Goal: Task Accomplishment & Management: Use online tool/utility

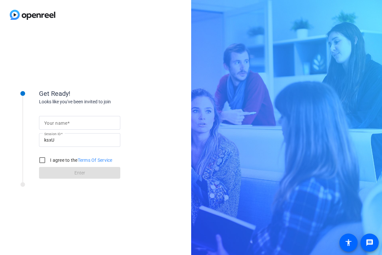
click at [75, 123] on input "Your name" at bounding box center [79, 123] width 71 height 8
type input "[PERSON_NAME]"
click at [42, 160] on input "I agree to the Terms Of Service" at bounding box center [42, 160] width 13 height 13
checkbox input "true"
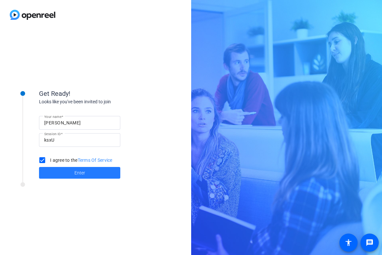
click at [59, 174] on span at bounding box center [79, 173] width 81 height 16
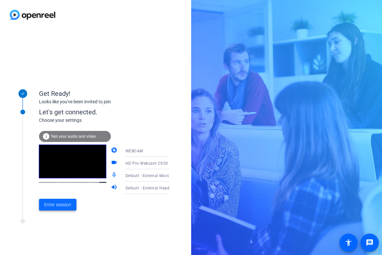
click at [65, 205] on span "Enter session" at bounding box center [57, 204] width 27 height 7
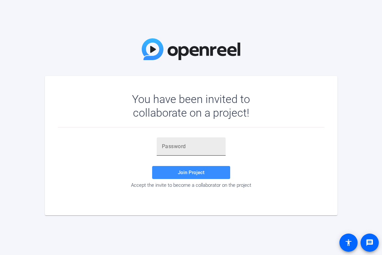
click at [176, 142] on div at bounding box center [191, 146] width 58 height 18
paste input "GV[vY@"
type input "GV[vY@"
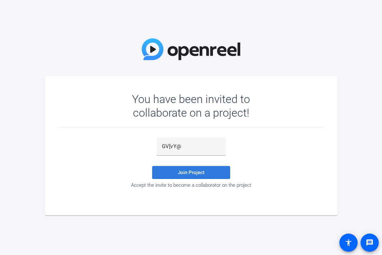
click at [181, 173] on span "Join Project" at bounding box center [191, 173] width 27 height 6
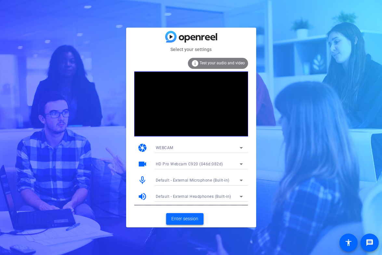
click at [193, 218] on span "Enter session" at bounding box center [184, 218] width 27 height 7
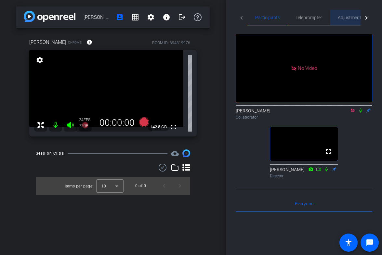
click at [351, 20] on span "Adjustments" at bounding box center [351, 18] width 26 height 16
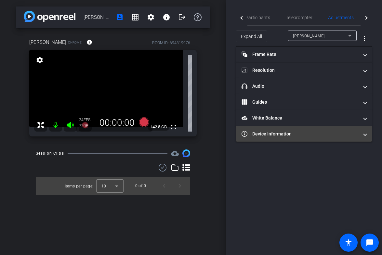
click at [300, 137] on mat-panel-title "Device Information" at bounding box center [299, 134] width 117 height 7
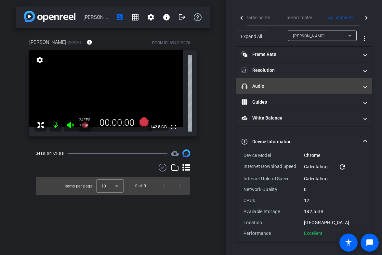
click at [294, 89] on mat-expansion-panel-header "headphone icon Audio" at bounding box center [304, 86] width 136 height 16
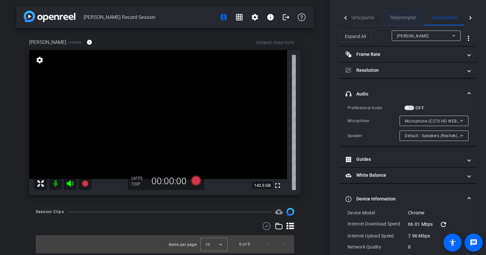
click at [381, 23] on div "Teleprompter" at bounding box center [403, 18] width 42 height 16
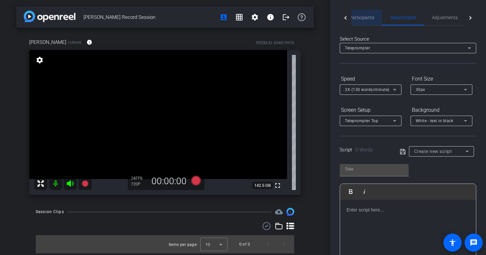
click at [367, 18] on span "Participants" at bounding box center [361, 17] width 25 height 5
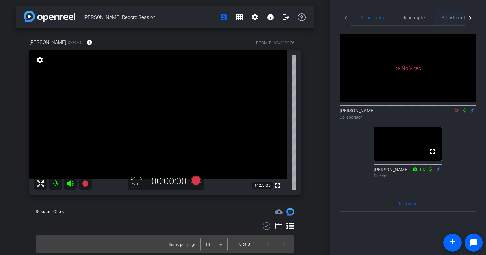
click at [381, 20] on span "Adjustments" at bounding box center [455, 18] width 26 height 16
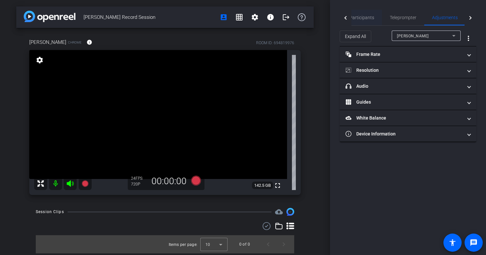
click at [365, 19] on span "Participants" at bounding box center [361, 17] width 25 height 5
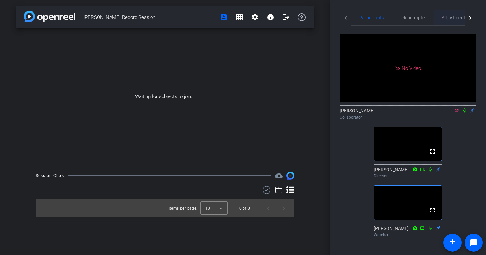
click at [381, 11] on span "Adjustments" at bounding box center [455, 18] width 26 height 16
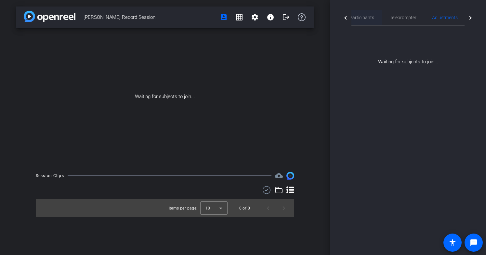
click at [361, 18] on span "Participants" at bounding box center [361, 17] width 25 height 5
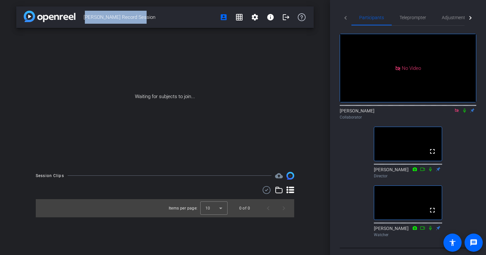
drag, startPoint x: 138, startPoint y: 17, endPoint x: 83, endPoint y: 20, distance: 55.0
click at [83, 20] on span "Jennifer Record Session" at bounding box center [149, 17] width 132 height 13
copy span "Jennifer Record Session"
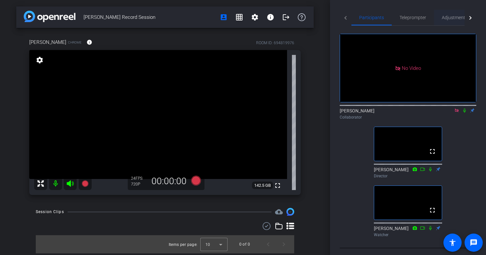
click at [381, 10] on span "Adjustments" at bounding box center [455, 18] width 26 height 16
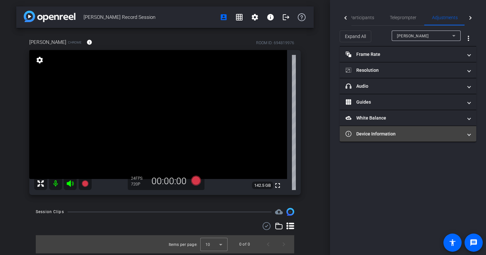
click at [381, 139] on mat-expansion-panel-header "Device Information" at bounding box center [408, 134] width 136 height 16
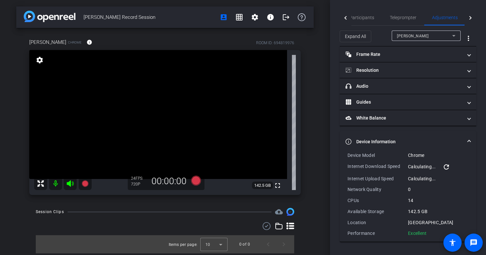
drag, startPoint x: 429, startPoint y: 232, endPoint x: 336, endPoint y: 153, distance: 121.9
click at [336, 153] on div "Participants Teleprompter Adjustments Live Shannon Collaborator Jon Williams Di…" at bounding box center [408, 127] width 156 height 255
copy div "Device Model Chrome Internet Download Speed Calculating... refresh Internet Upl…"
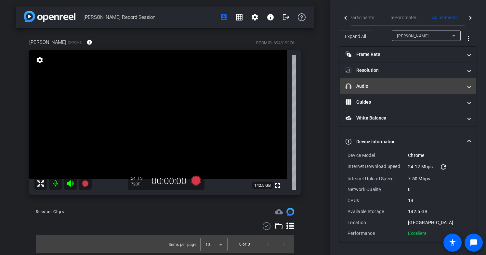
click at [381, 88] on mat-panel-title "headphone icon Audio" at bounding box center [403, 86] width 117 height 7
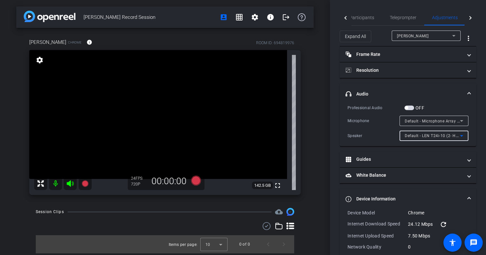
click at [381, 138] on span "Default - LEN T24i-10 (2- HD Audio Driver for Display Audio)" at bounding box center [461, 135] width 114 height 5
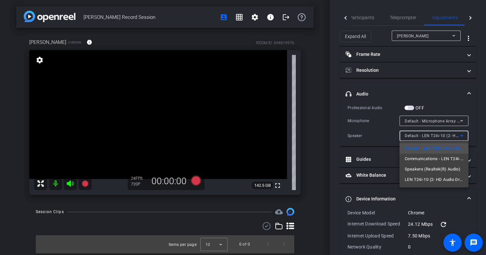
click at [330, 142] on div at bounding box center [243, 127] width 486 height 255
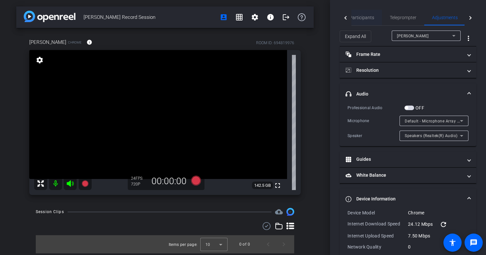
click at [367, 19] on span "Participants" at bounding box center [361, 17] width 25 height 5
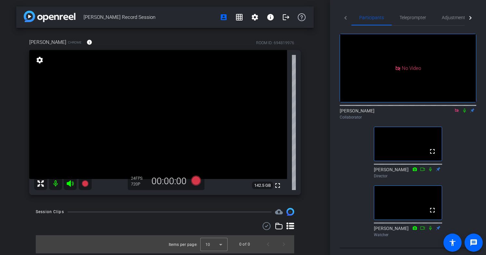
click at [381, 108] on icon at bounding box center [464, 110] width 5 height 5
click at [381, 14] on span "Adjustments" at bounding box center [455, 18] width 26 height 16
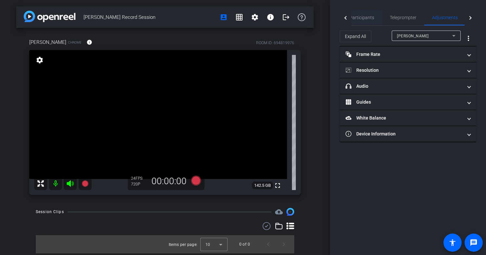
click at [355, 14] on span "Participants" at bounding box center [361, 18] width 25 height 16
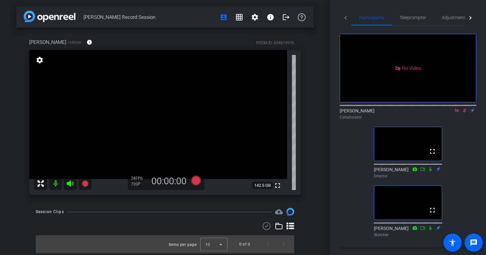
click at [381, 108] on div "Shannon Collaborator" at bounding box center [408, 114] width 136 height 13
click at [381, 108] on icon at bounding box center [464, 110] width 5 height 5
click at [381, 21] on span "Adjustments" at bounding box center [455, 18] width 26 height 16
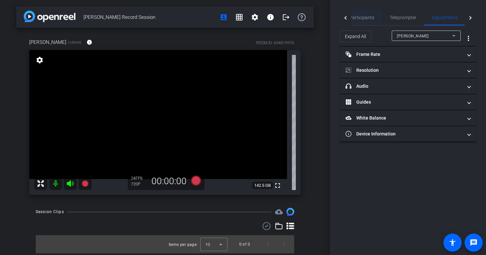
click at [362, 20] on span "Participants" at bounding box center [361, 18] width 25 height 16
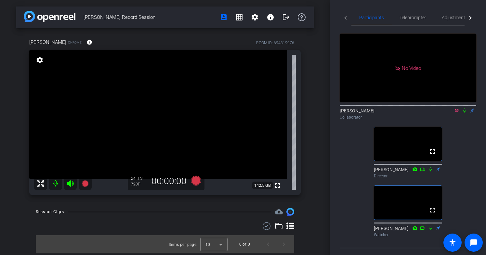
click at [381, 109] on icon at bounding box center [464, 111] width 3 height 4
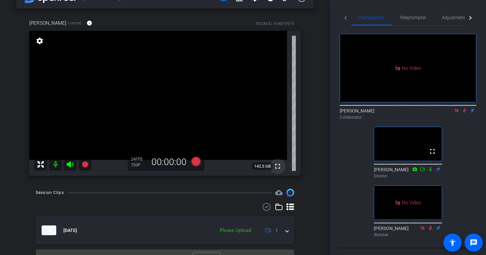
scroll to position [32, 0]
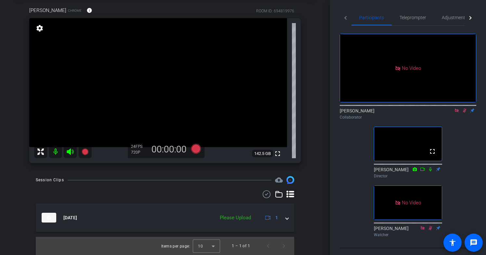
click at [381, 108] on icon at bounding box center [464, 110] width 5 height 5
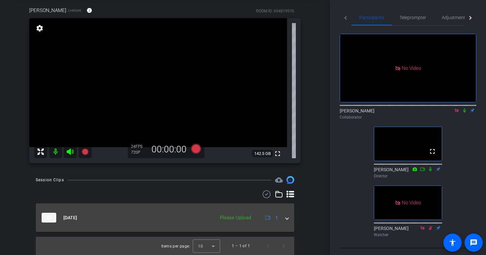
click at [292, 217] on mat-expansion-panel-header "Aug 22, 2025 Please Upload 1" at bounding box center [165, 217] width 258 height 29
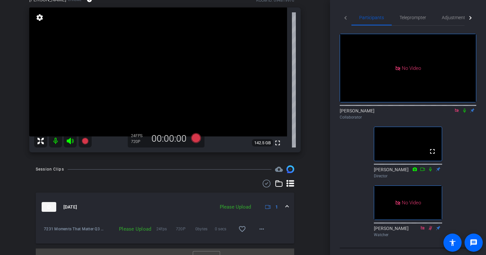
scroll to position [54, 0]
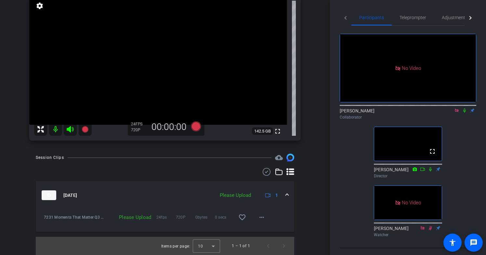
click at [381, 108] on icon at bounding box center [464, 110] width 5 height 5
click at [381, 23] on span "Adjustments" at bounding box center [455, 18] width 26 height 16
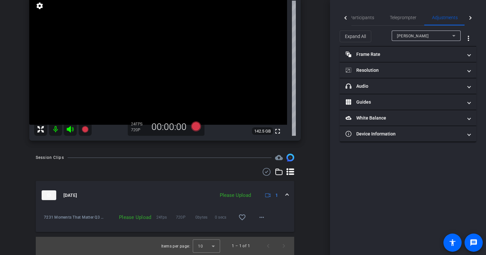
click at [381, 144] on div "Participants Teleprompter Adjustments Live Shannon Collaborator Jon Williams Di…" at bounding box center [408, 127] width 156 height 255
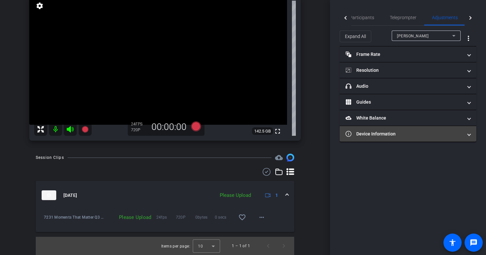
click at [381, 141] on mat-expansion-panel-header "Device Information" at bounding box center [408, 134] width 136 height 16
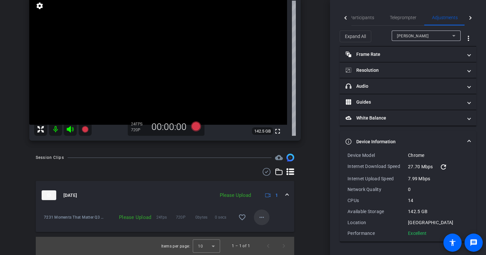
click at [262, 211] on span at bounding box center [262, 218] width 16 height 16
click at [274, 228] on span "Upload" at bounding box center [272, 231] width 26 height 8
click at [371, 16] on span "Participants" at bounding box center [361, 17] width 25 height 5
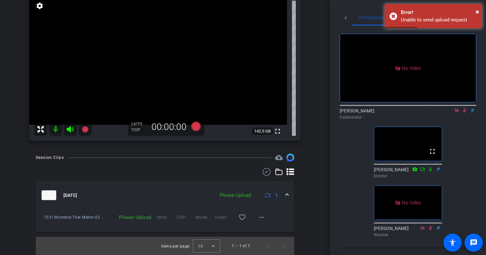
click at [381, 108] on icon at bounding box center [464, 110] width 5 height 5
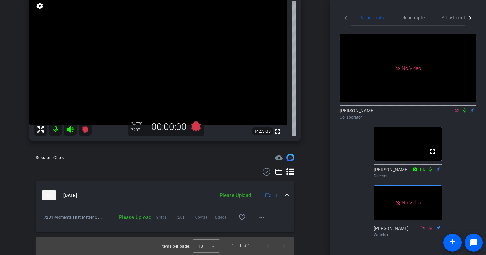
click at [243, 195] on div "Please Upload" at bounding box center [235, 195] width 38 height 7
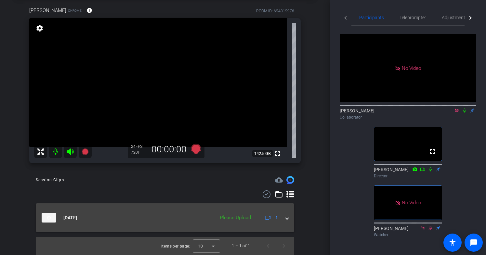
click at [230, 217] on div "Please Upload" at bounding box center [235, 217] width 38 height 7
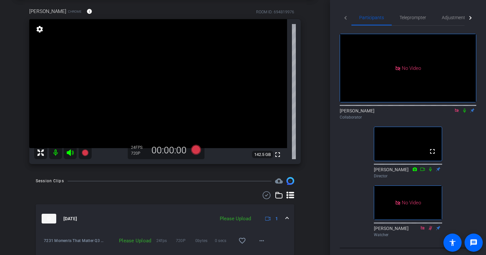
scroll to position [32, 0]
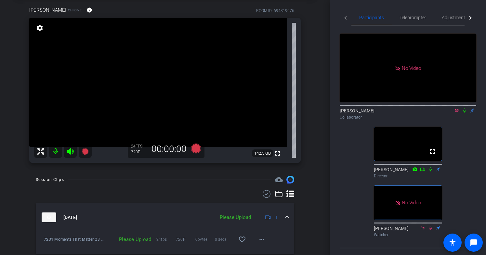
click at [381, 103] on div "No Video Shannon Collaborator fullscreen Jon Williams Director No Video Lori Wa…" at bounding box center [408, 133] width 136 height 214
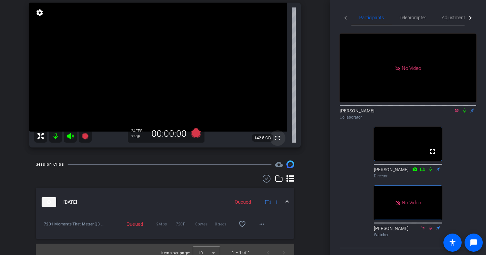
scroll to position [54, 0]
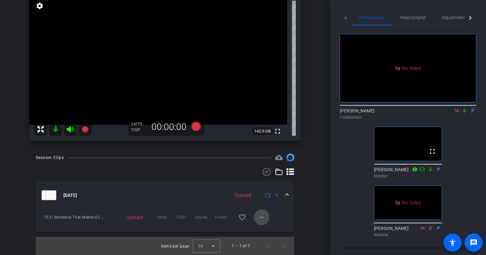
click at [256, 215] on span at bounding box center [262, 218] width 16 height 16
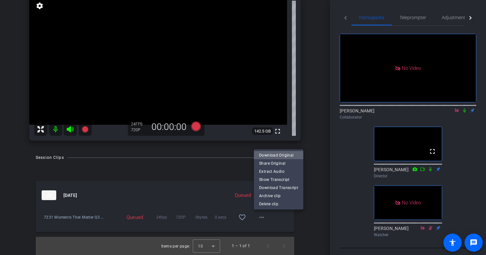
click at [284, 155] on span "Download Original" at bounding box center [278, 155] width 39 height 8
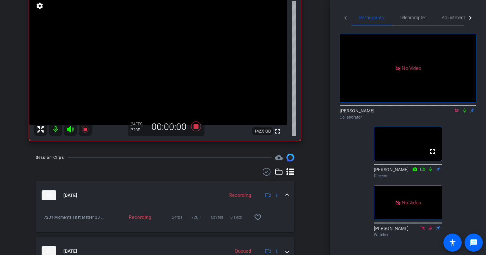
click at [381, 108] on icon at bounding box center [464, 110] width 5 height 5
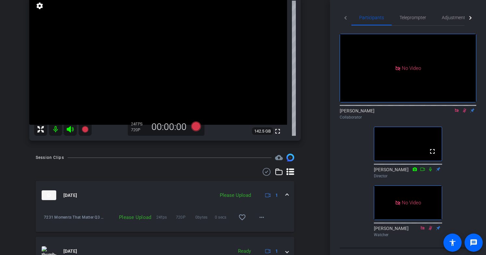
click at [381, 108] on icon at bounding box center [464, 110] width 5 height 5
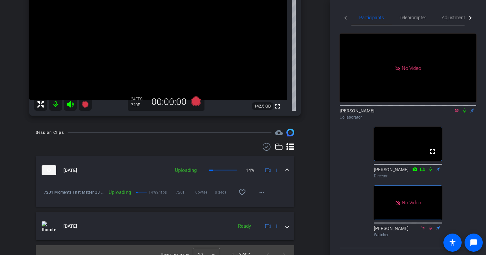
scroll to position [88, 0]
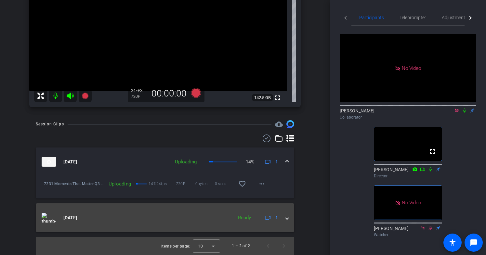
click at [163, 224] on mat-expansion-panel-header "[DATE] Ready 1" at bounding box center [165, 217] width 258 height 29
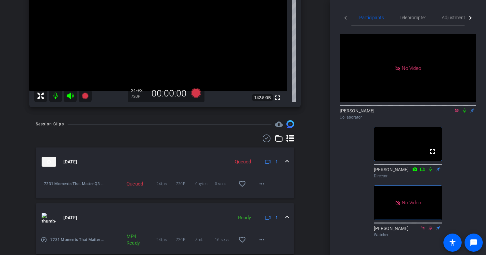
click at [43, 238] on mat-icon "play_circle_outline" at bounding box center [44, 240] width 6 height 6
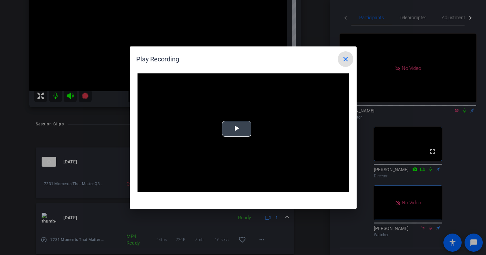
click at [237, 129] on span "Video Player" at bounding box center [237, 129] width 0 height 0
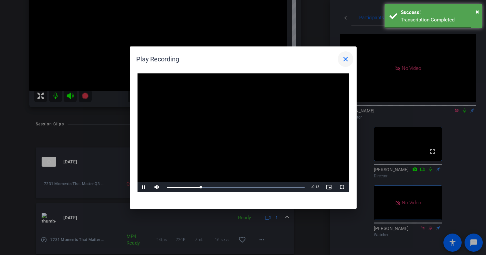
click at [347, 58] on mat-icon "close" at bounding box center [345, 59] width 8 height 8
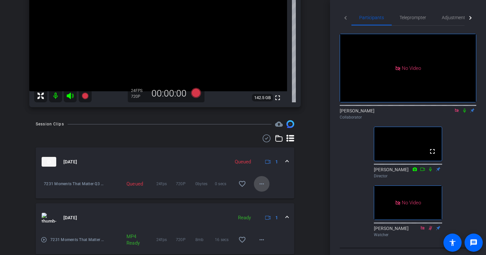
click at [264, 186] on mat-icon "more_horiz" at bounding box center [262, 184] width 8 height 8
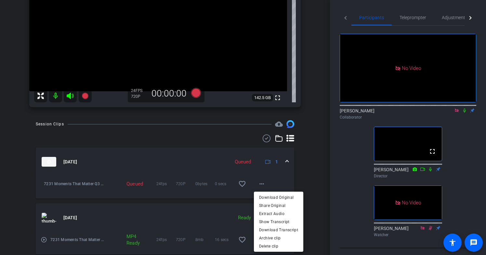
click at [314, 163] on div at bounding box center [243, 127] width 486 height 255
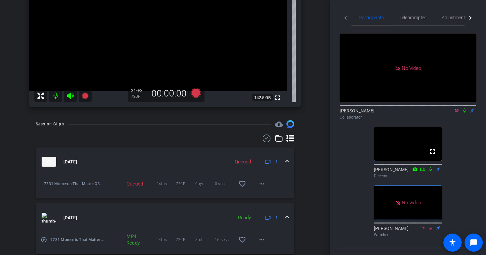
click at [42, 239] on mat-icon "play_circle_outline" at bounding box center [44, 240] width 6 height 6
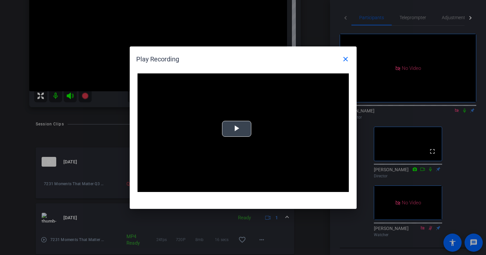
click at [232, 118] on video "Video Player" at bounding box center [242, 132] width 211 height 119
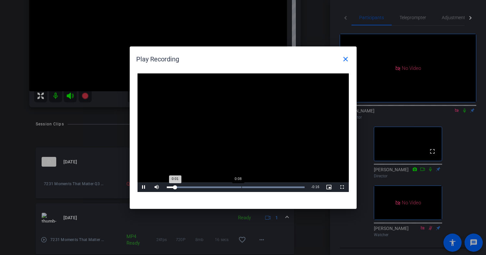
click at [241, 183] on div "Loaded : 100.00% 0:08 0:01" at bounding box center [235, 187] width 145 height 10
click at [343, 60] on mat-icon "close" at bounding box center [345, 59] width 8 height 8
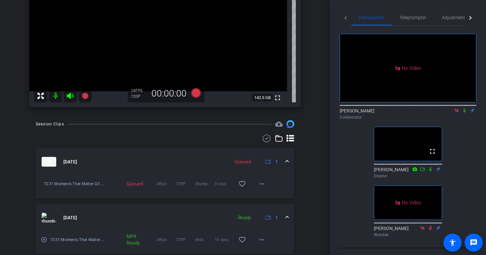
click at [381, 108] on icon at bounding box center [464, 110] width 5 height 5
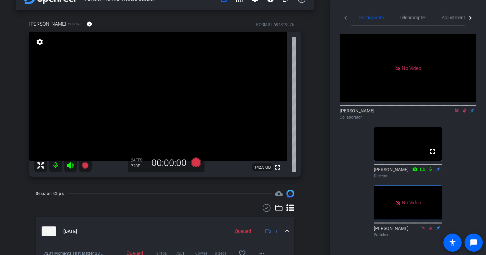
scroll to position [0, 0]
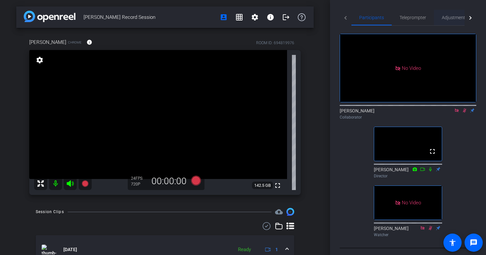
click at [381, 20] on span "Adjustments" at bounding box center [455, 18] width 26 height 16
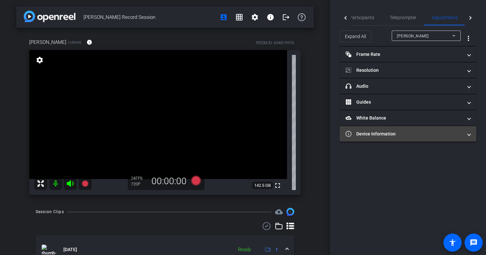
click at [381, 137] on mat-expansion-panel-header "Device Information" at bounding box center [408, 134] width 136 height 16
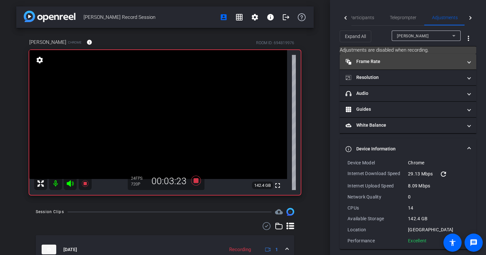
scroll to position [1, 0]
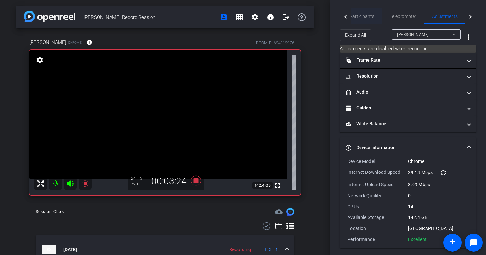
click at [355, 17] on span "Participants" at bounding box center [361, 16] width 25 height 5
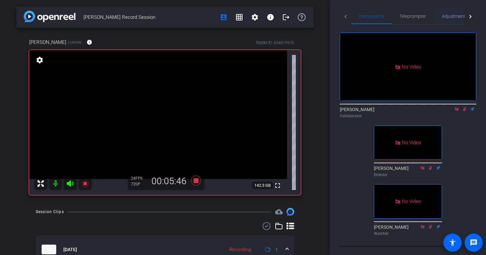
click at [381, 20] on span "Adjustments" at bounding box center [455, 16] width 26 height 16
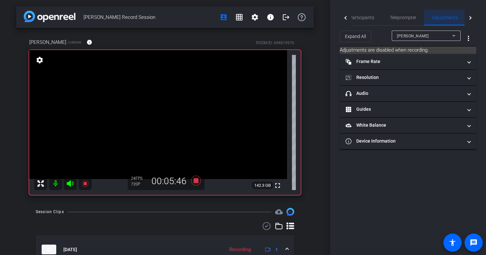
scroll to position [0, 0]
click at [381, 150] on div "Participants Teleprompter Adjustments Live Shannon Collaborator Jon Williams Di…" at bounding box center [408, 127] width 156 height 255
click at [381, 149] on div "Participants Teleprompter Adjustments Live Shannon Collaborator Jon Williams Di…" at bounding box center [408, 127] width 156 height 255
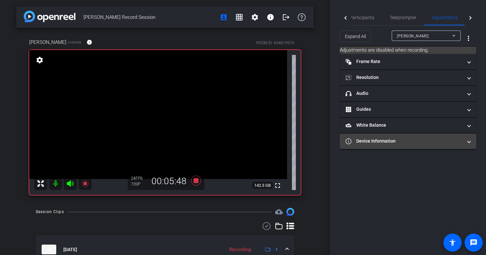
click at [381, 143] on mat-panel-title "Device Information" at bounding box center [403, 141] width 117 height 7
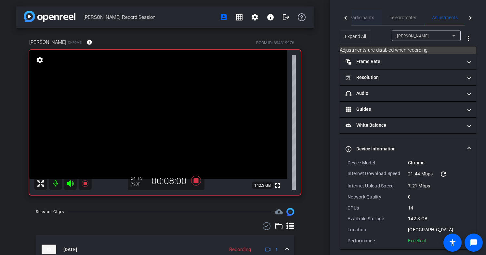
click at [353, 18] on span "Participants" at bounding box center [361, 17] width 25 height 5
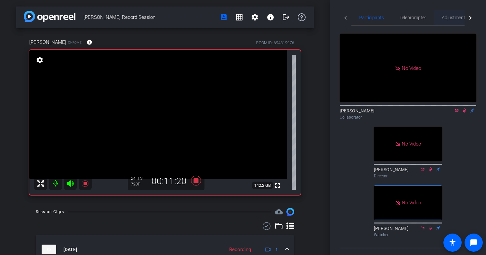
click at [381, 21] on span "Adjustments" at bounding box center [455, 18] width 26 height 16
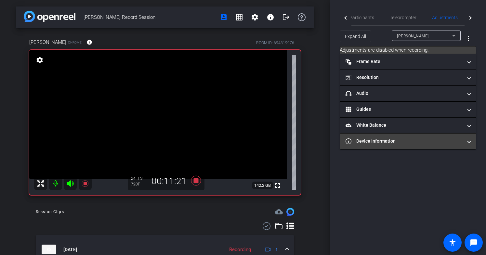
click at [381, 139] on mat-panel-title "Device Information" at bounding box center [403, 141] width 117 height 7
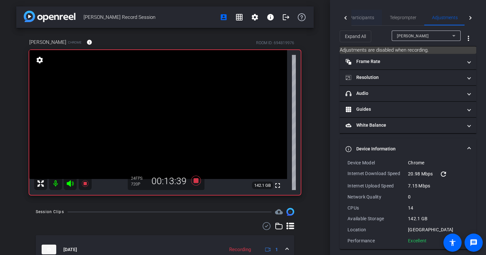
click at [366, 16] on span "Participants" at bounding box center [361, 17] width 25 height 5
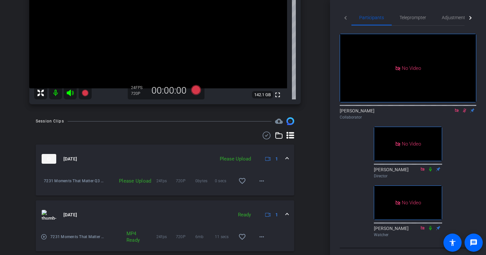
scroll to position [90, 0]
click at [381, 22] on span "Adjustments" at bounding box center [455, 18] width 26 height 16
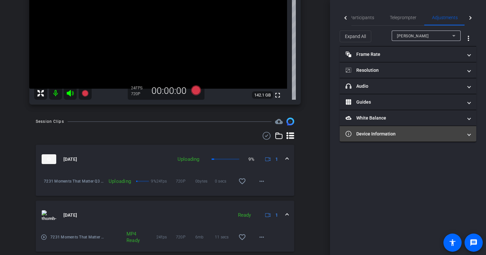
click at [381, 128] on mat-expansion-panel-header "Device Information" at bounding box center [408, 134] width 136 height 16
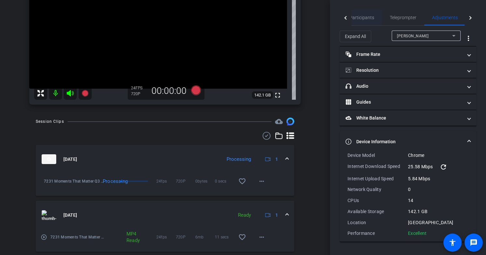
click at [375, 19] on div "Participants" at bounding box center [361, 18] width 40 height 16
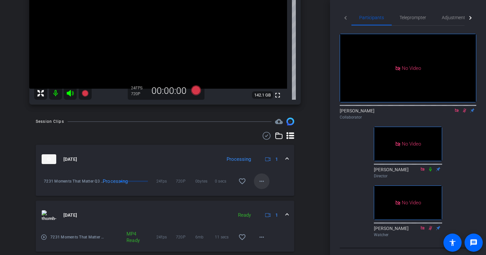
click at [266, 182] on span at bounding box center [262, 181] width 16 height 16
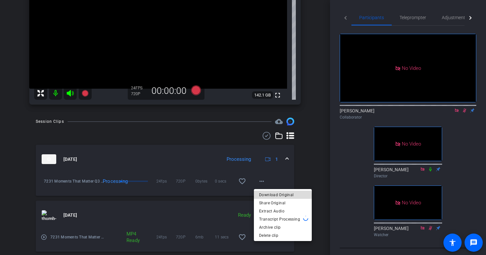
click at [281, 196] on span "Download Original" at bounding box center [282, 195] width 47 height 8
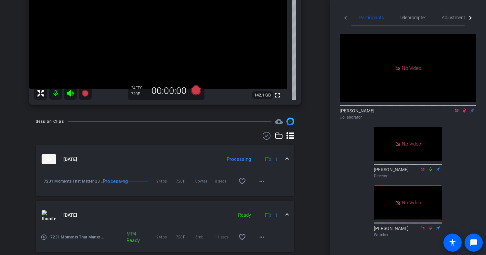
click at [381, 108] on icon at bounding box center [464, 110] width 5 height 5
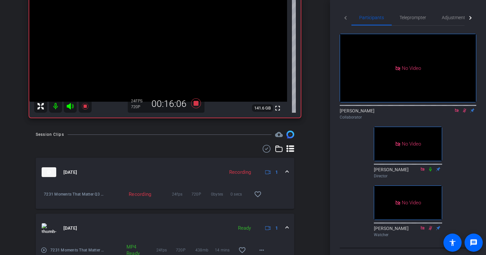
scroll to position [78, 0]
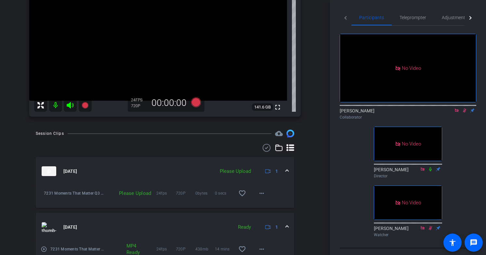
click at [381, 103] on div "No Video Shannon Collaborator No Video Jon Williams Director No Video Lori Watc…" at bounding box center [408, 133] width 136 height 214
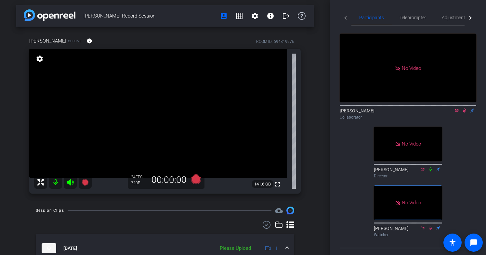
scroll to position [5, 0]
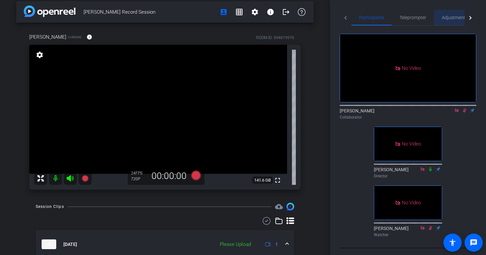
click at [381, 22] on span "Adjustments" at bounding box center [455, 18] width 26 height 16
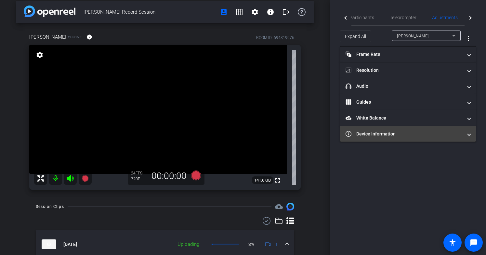
click at [381, 135] on mat-panel-title "Device Information" at bounding box center [403, 134] width 117 height 7
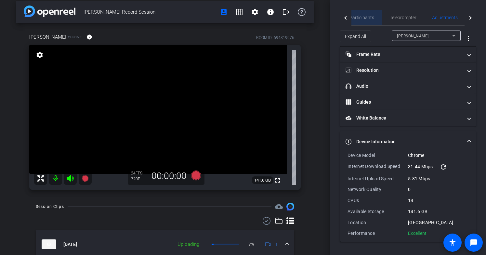
click at [367, 20] on span "Participants" at bounding box center [361, 17] width 25 height 5
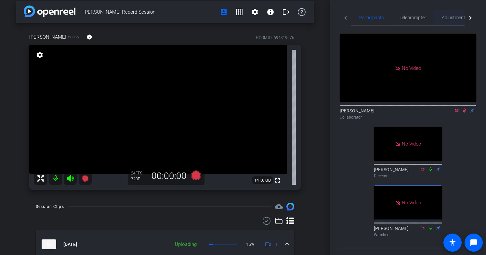
click at [381, 19] on span "Adjustments" at bounding box center [455, 17] width 26 height 5
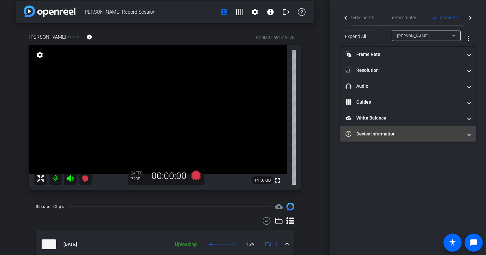
click at [381, 137] on mat-panel-title "Device Information" at bounding box center [403, 134] width 117 height 7
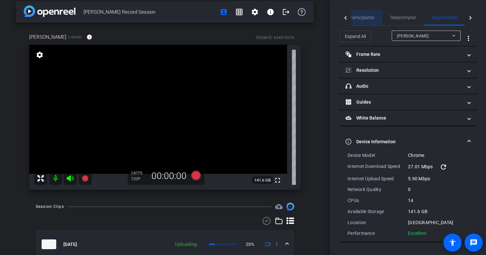
click at [368, 20] on span "Participants" at bounding box center [361, 18] width 25 height 16
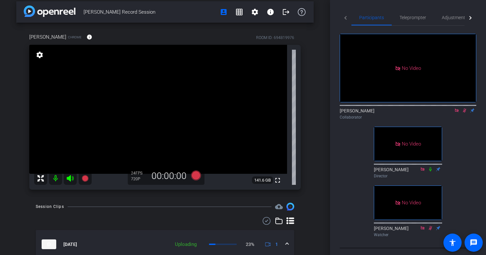
click at [381, 108] on mat-icon at bounding box center [464, 111] width 8 height 6
click at [381, 18] on span "Adjustments" at bounding box center [455, 17] width 26 height 5
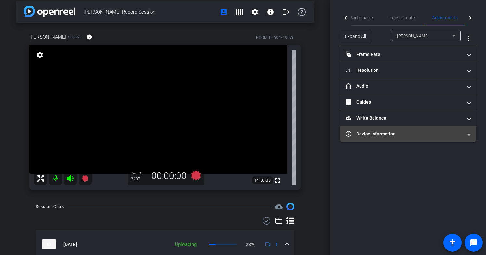
click at [381, 129] on mat-expansion-panel-header "Device Information" at bounding box center [408, 134] width 136 height 16
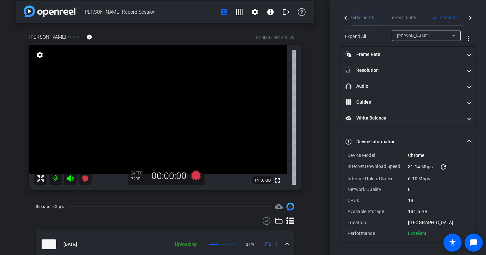
click at [365, 22] on span "Participants" at bounding box center [361, 18] width 25 height 16
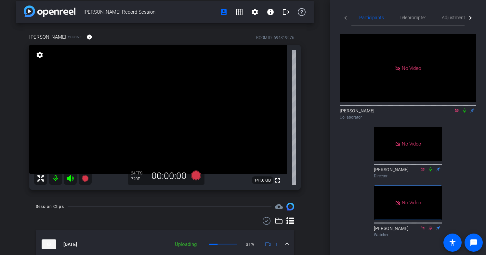
click at [381, 108] on icon at bounding box center [464, 110] width 5 height 5
click at [381, 20] on div "Adjustments" at bounding box center [454, 18] width 41 height 16
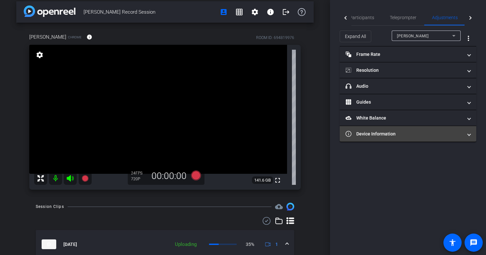
click at [381, 136] on mat-panel-title "Device Information" at bounding box center [403, 134] width 117 height 7
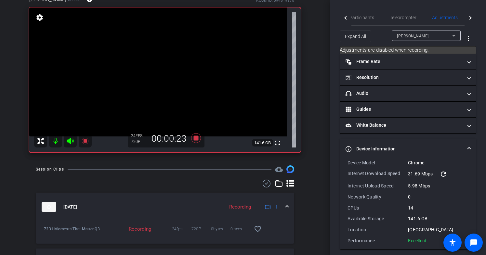
scroll to position [43, 0]
click at [381, 176] on mat-icon "refresh" at bounding box center [443, 174] width 8 height 8
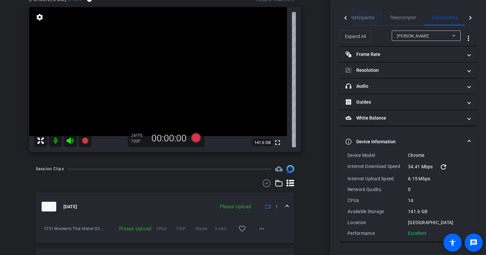
click at [364, 20] on span "Participants" at bounding box center [361, 17] width 25 height 5
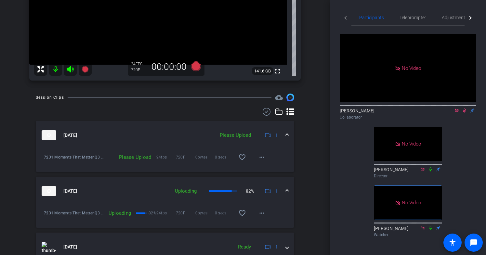
scroll to position [120, 0]
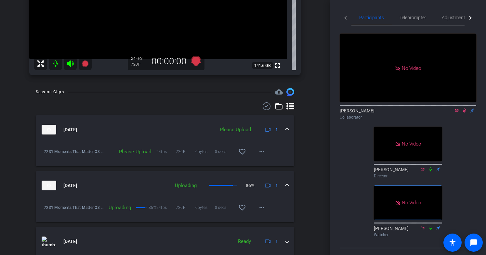
click at [381, 108] on icon at bounding box center [464, 110] width 5 height 5
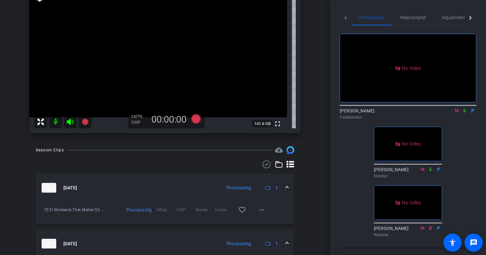
scroll to position [34, 0]
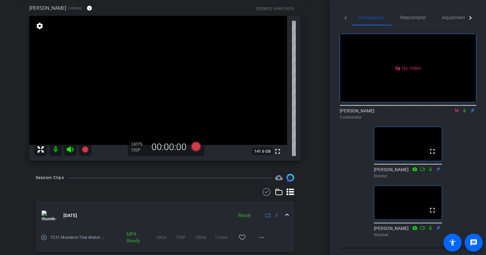
click at [43, 238] on mat-icon "play_circle_outline" at bounding box center [44, 237] width 6 height 6
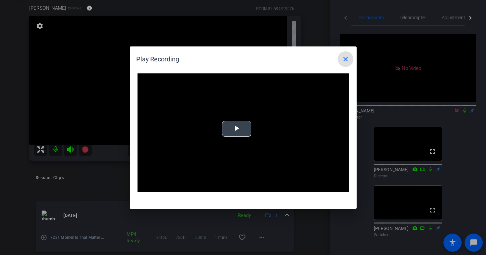
click at [248, 149] on video "Video Player" at bounding box center [242, 132] width 211 height 119
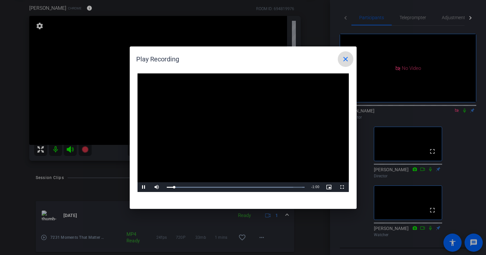
click at [343, 56] on mat-icon "close" at bounding box center [345, 59] width 8 height 8
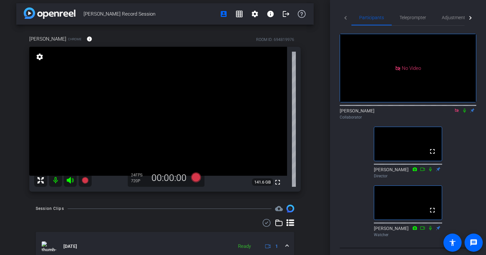
scroll to position [0, 0]
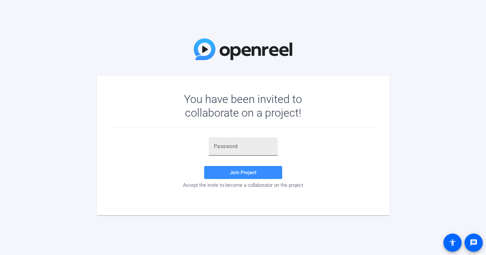
click at [234, 146] on input "text" at bounding box center [243, 147] width 58 height 8
paste input "fC$(ZK"
type input "fC$(ZK"
click at [232, 172] on span "Join Project" at bounding box center [243, 173] width 27 height 6
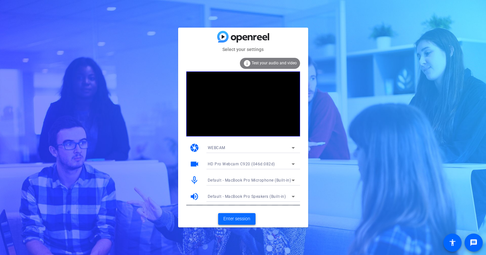
click at [233, 219] on span "Enter session" at bounding box center [236, 218] width 27 height 7
click at [240, 221] on span "Enter session" at bounding box center [236, 218] width 27 height 7
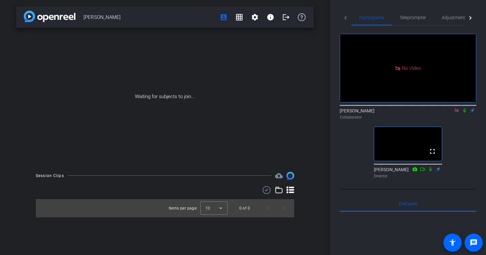
drag, startPoint x: 143, startPoint y: 22, endPoint x: 84, endPoint y: 17, distance: 58.7
click at [84, 17] on span "Stephanie Record" at bounding box center [149, 17] width 132 height 13
copy span "Stephanie Record"
click at [456, 122] on div "Shannon Collaborator" at bounding box center [408, 112] width 136 height 20
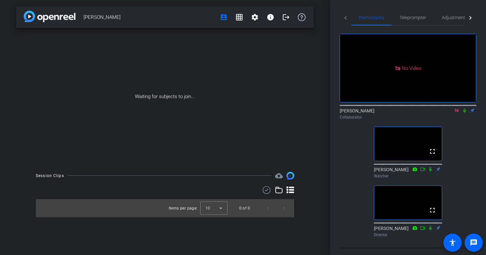
click at [464, 113] on icon at bounding box center [464, 110] width 5 height 5
click at [465, 113] on icon at bounding box center [465, 111] width 4 height 4
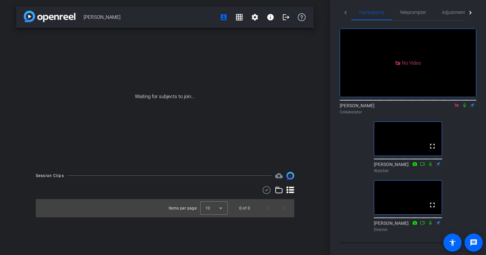
scroll to position [6, 0]
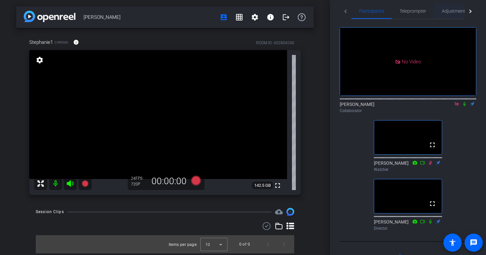
click at [452, 9] on span "Adjustments" at bounding box center [455, 11] width 26 height 5
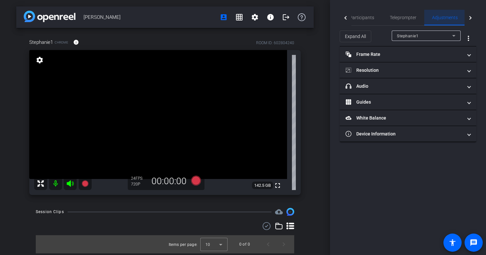
scroll to position [0, 0]
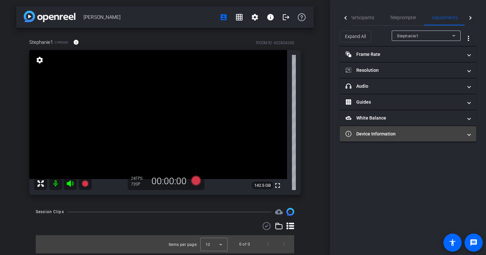
click at [385, 128] on mat-expansion-panel-header "Device Information" at bounding box center [408, 134] width 136 height 16
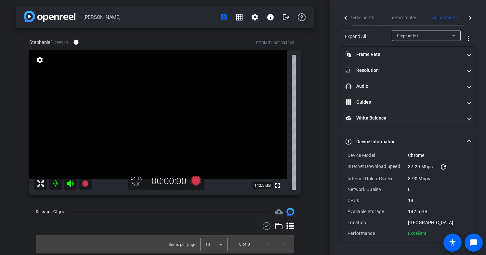
drag, startPoint x: 430, startPoint y: 233, endPoint x: 346, endPoint y: 155, distance: 114.5
click at [346, 155] on div "Device Model Chrome Internet Download Speed 37.29 Mbps refresh Internet Upload …" at bounding box center [408, 197] width 136 height 90
copy div "Device Model Chrome Internet Download Speed 37.29 Mbps refresh Internet Upload …"
click at [439, 205] on div "Device Model Chrome Internet Download Speed 37.29 Mbps refresh Internet Upload …" at bounding box center [407, 194] width 121 height 84
click at [355, 16] on span "Participants" at bounding box center [361, 17] width 25 height 5
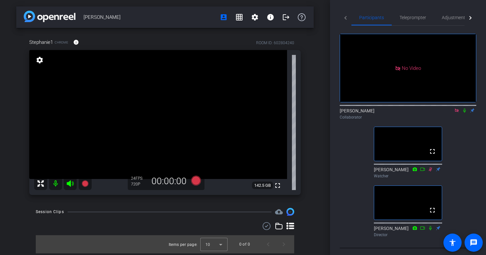
click at [464, 109] on icon at bounding box center [464, 111] width 3 height 4
click at [448, 22] on span "Adjustments" at bounding box center [455, 18] width 26 height 16
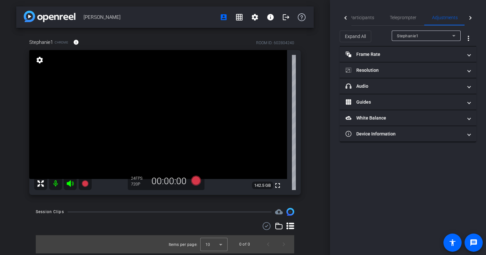
click at [401, 143] on div "Participants Teleprompter Adjustments Live Shannon Collaborator Lori Watcher Jo…" at bounding box center [408, 127] width 156 height 255
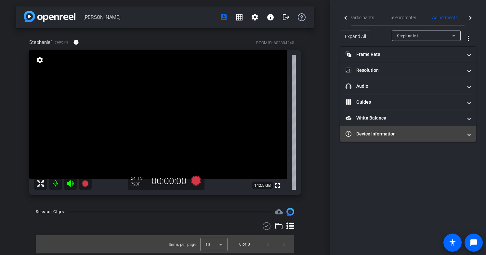
click at [396, 131] on mat-panel-title "Device Information" at bounding box center [403, 134] width 117 height 7
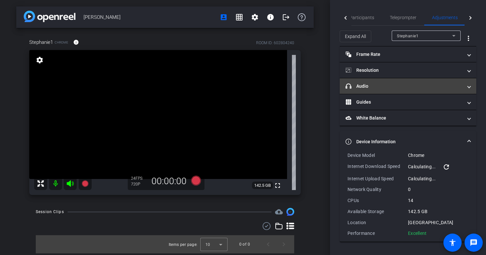
click at [384, 89] on mat-panel-title "headphone icon Audio" at bounding box center [403, 86] width 117 height 7
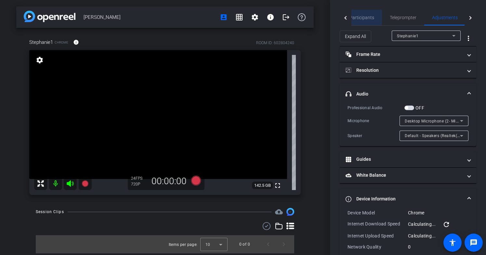
click at [366, 19] on span "Participants" at bounding box center [361, 17] width 25 height 5
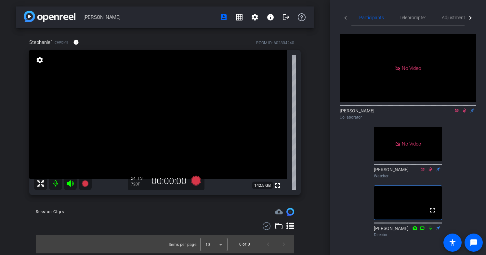
drag, startPoint x: 126, startPoint y: 19, endPoint x: 81, endPoint y: 18, distance: 45.2
click at [81, 18] on div "Stephanie Record account_box grid_on settings info logout" at bounding box center [164, 16] width 297 height 21
copy span "[PERSON_NAME]"
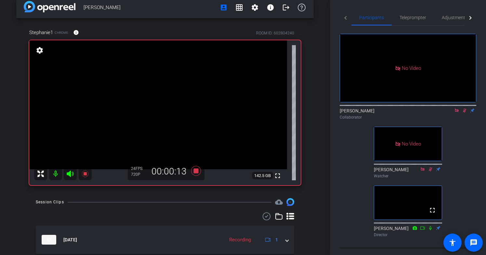
scroll to position [22, 0]
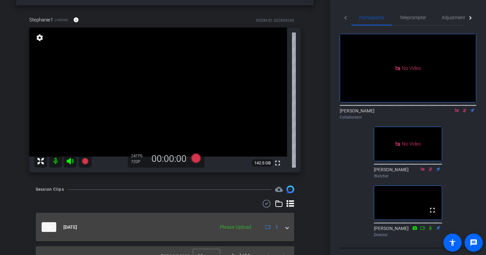
click at [287, 228] on span at bounding box center [287, 227] width 3 height 7
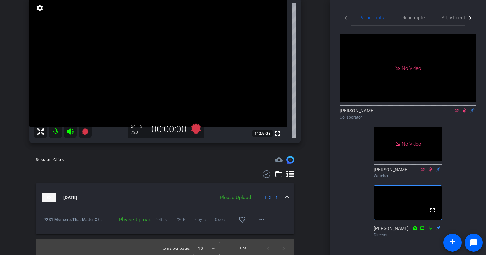
scroll to position [54, 0]
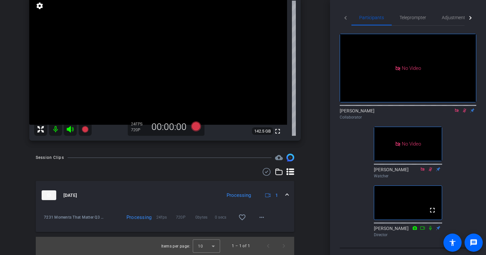
click at [463, 108] on icon at bounding box center [464, 110] width 5 height 5
click at [264, 216] on mat-icon "more_horiz" at bounding box center [262, 217] width 8 height 8
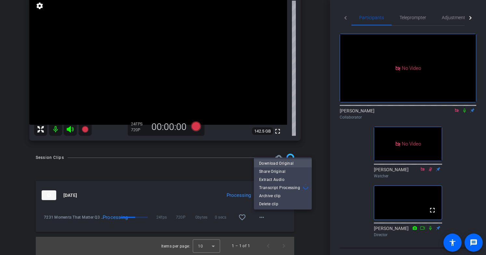
click at [288, 164] on span "Download Original" at bounding box center [282, 164] width 47 height 8
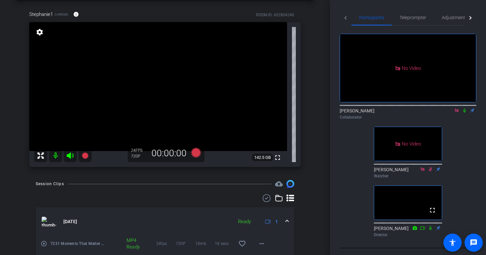
scroll to position [27, 0]
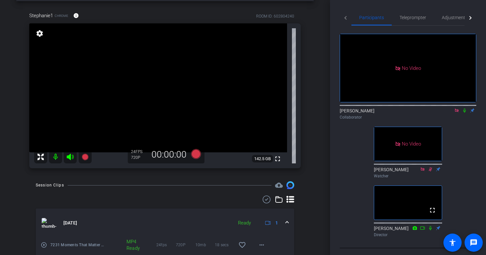
click at [462, 108] on icon at bounding box center [464, 110] width 5 height 5
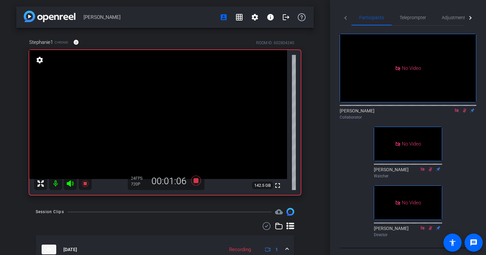
scroll to position [0, 0]
click at [465, 109] on icon at bounding box center [465, 111] width 4 height 4
click at [462, 108] on icon at bounding box center [464, 110] width 5 height 5
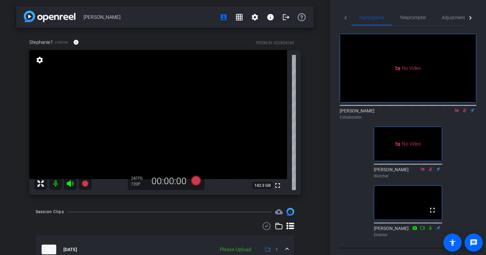
click at [462, 108] on icon at bounding box center [464, 110] width 5 height 5
click at [270, 20] on mat-icon "info" at bounding box center [270, 17] width 8 height 8
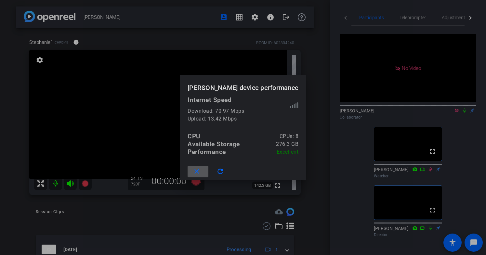
click at [201, 169] on mat-icon "close" at bounding box center [197, 172] width 8 height 8
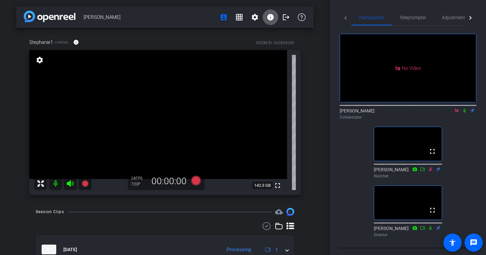
click at [466, 113] on icon at bounding box center [464, 110] width 5 height 5
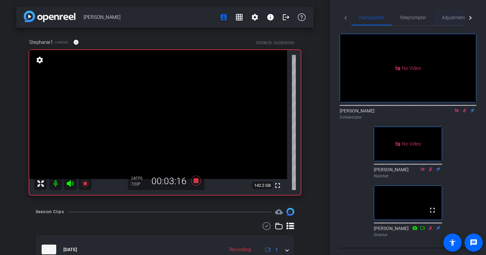
click at [459, 15] on span "Adjustments" at bounding box center [455, 17] width 26 height 5
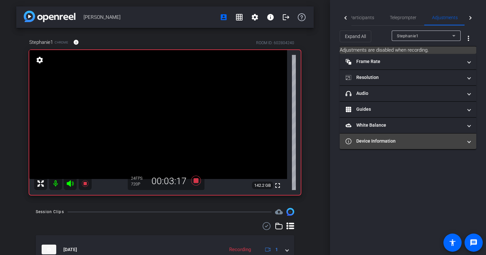
click at [392, 141] on mat-panel-title "Device Information" at bounding box center [403, 141] width 117 height 7
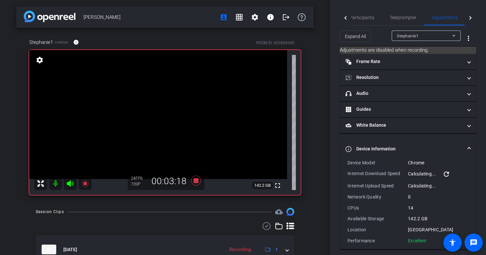
scroll to position [4, 0]
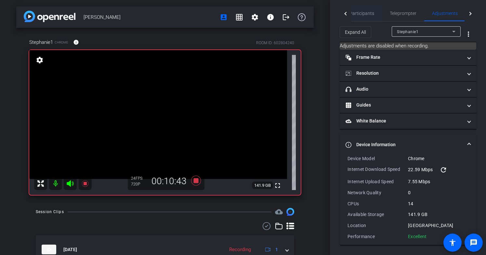
click at [356, 16] on span "Participants" at bounding box center [361, 14] width 25 height 16
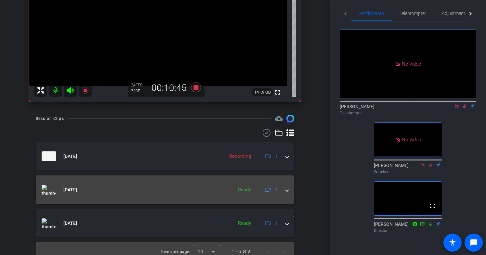
scroll to position [99, 0]
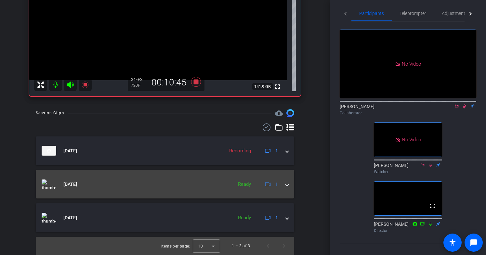
click at [241, 178] on mat-expansion-panel-header "[DATE] Ready 1" at bounding box center [165, 184] width 258 height 29
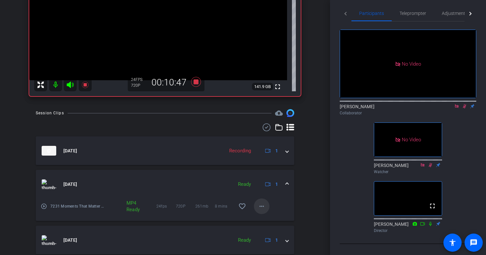
click at [264, 208] on mat-icon "more_horiz" at bounding box center [262, 206] width 8 height 8
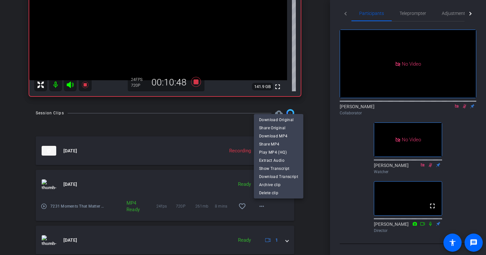
click at [124, 179] on div at bounding box center [243, 127] width 486 height 255
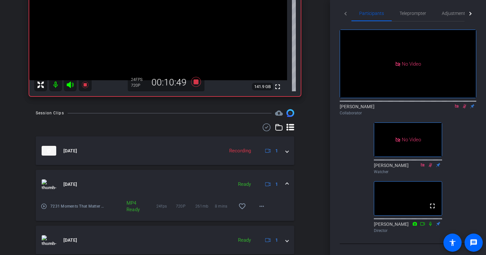
click at [41, 207] on mat-icon "play_circle_outline" at bounding box center [44, 206] width 6 height 6
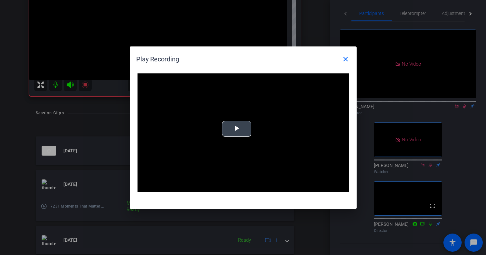
click at [237, 129] on span "Video Player" at bounding box center [237, 129] width 0 height 0
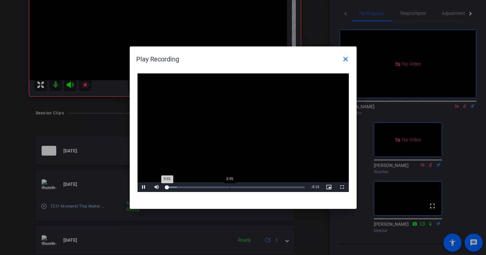
click at [229, 187] on div "Loaded : 7.37% 3:45 0:01" at bounding box center [236, 187] width 138 height 2
click at [240, 186] on div "Loaded : 56.00% 4:27 3:46" at bounding box center [235, 187] width 145 height 10
click at [248, 186] on div "Loaded : 63.16% 4:54 4:25" at bounding box center [235, 187] width 145 height 10
click at [349, 61] on span at bounding box center [346, 59] width 16 height 16
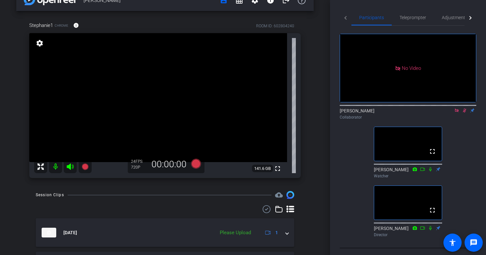
scroll to position [18, 0]
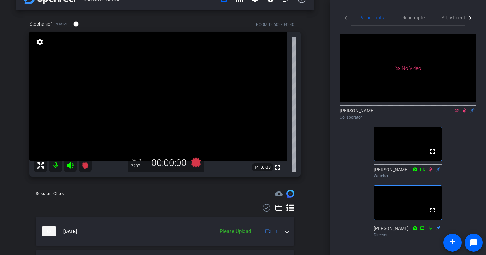
click at [464, 109] on icon at bounding box center [465, 111] width 4 height 4
click at [465, 108] on icon at bounding box center [464, 110] width 5 height 5
click at [466, 108] on icon at bounding box center [464, 110] width 5 height 5
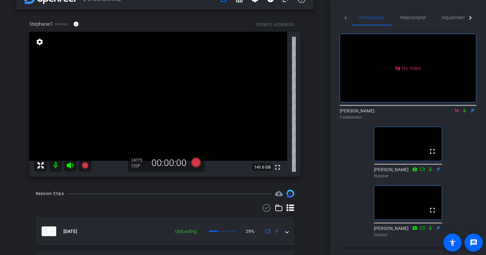
click at [466, 108] on icon at bounding box center [464, 110] width 5 height 5
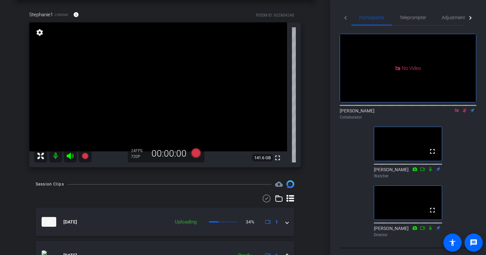
scroll to position [13, 0]
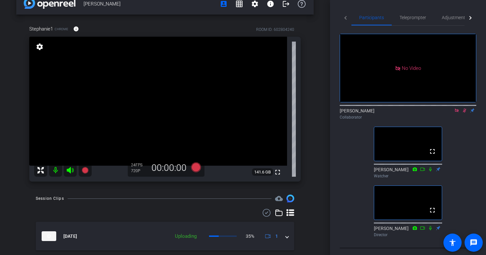
click at [466, 108] on icon at bounding box center [464, 110] width 5 height 5
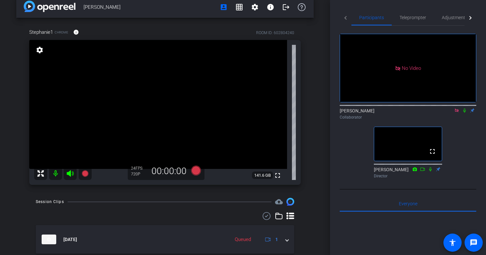
scroll to position [0, 0]
